Goal: Communication & Community: Answer question/provide support

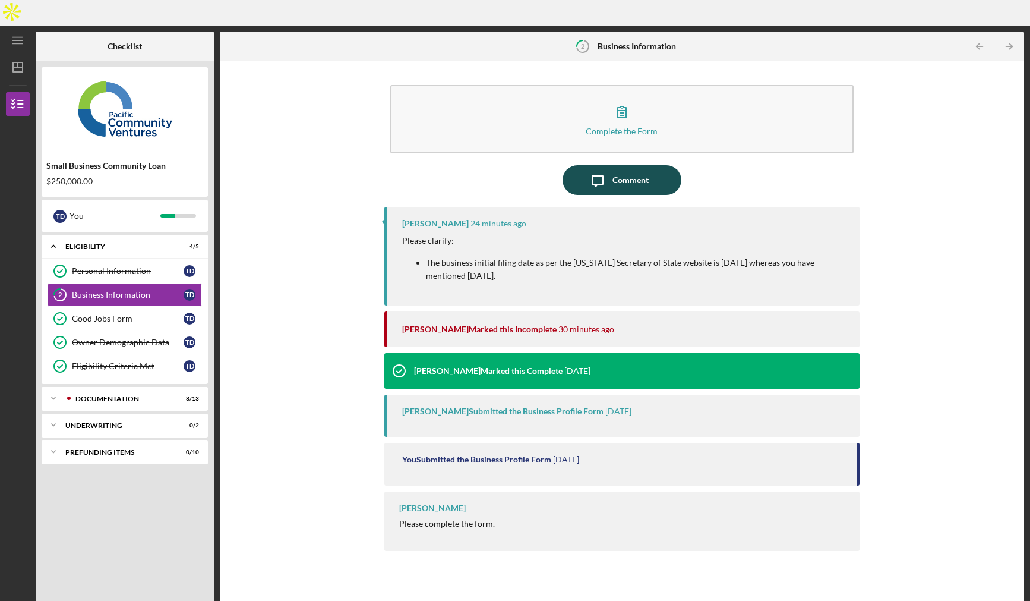
click at [617, 165] on div "Comment" at bounding box center [631, 180] width 36 height 30
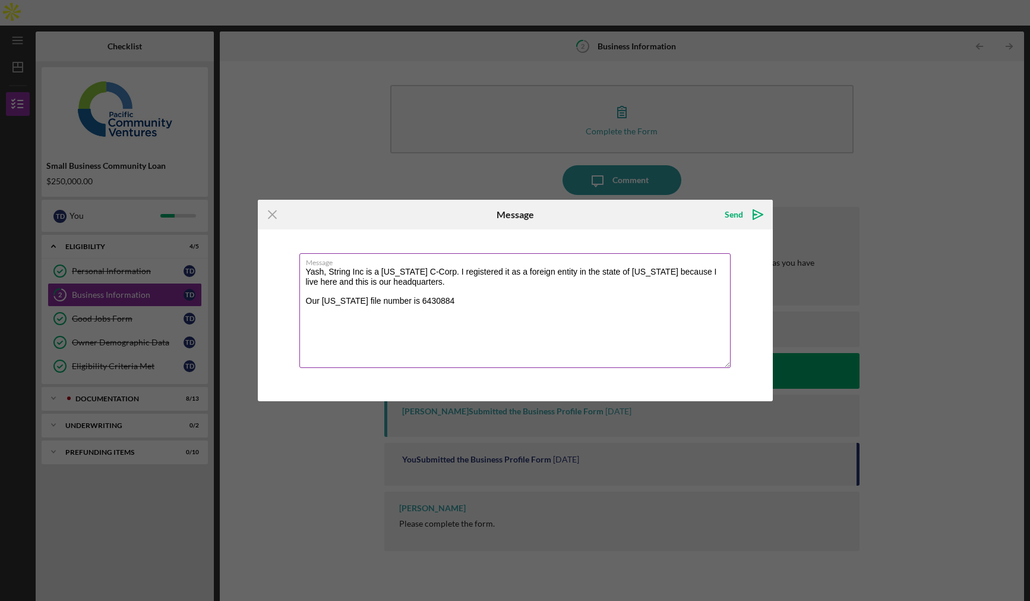
click at [308, 302] on textarea "Yash, String Inc is a [US_STATE] C-Corp. I registered it as a foreign entity in…" at bounding box center [514, 310] width 431 height 115
click at [655, 273] on textarea "Yash, String Inc is a [US_STATE] C-Corp. I registered it as a foreign entity in…" at bounding box center [514, 310] width 431 height 115
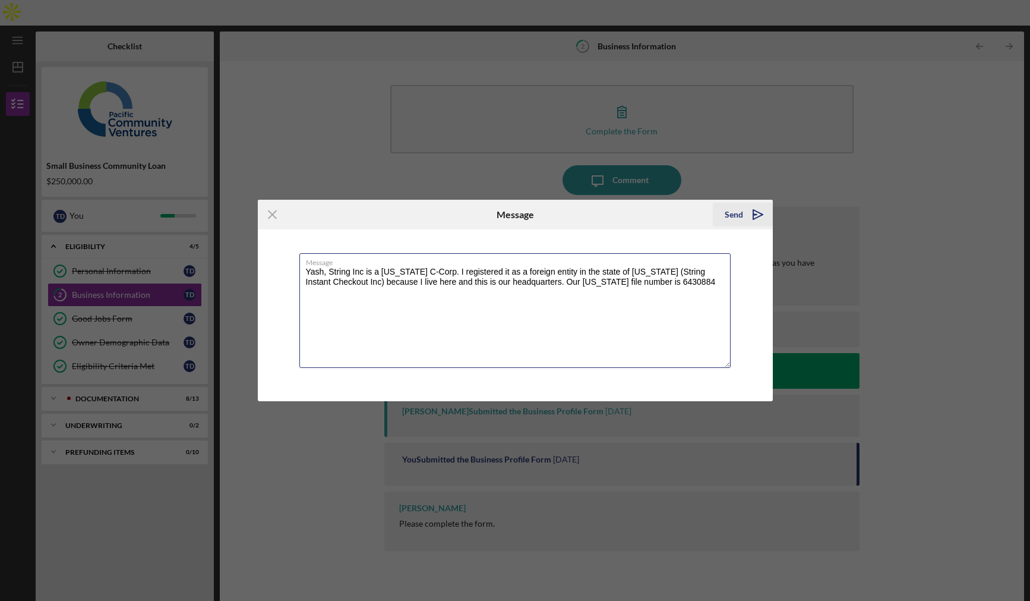
type textarea "Yash, String Inc is a [US_STATE] C-Corp. I registered it as a foreign entity in…"
click at [753, 213] on g "submit" at bounding box center [758, 215] width 10 height 10
